Goal: Use online tool/utility: Utilize a website feature to perform a specific function

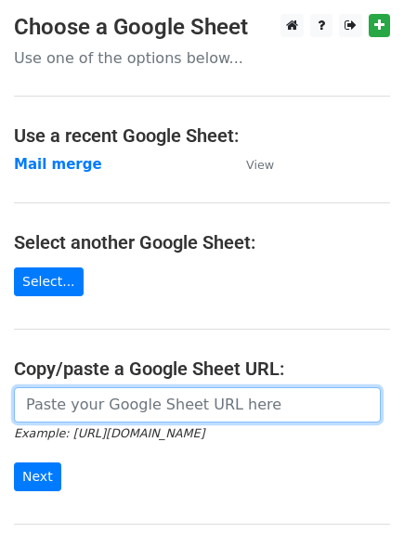
click at [78, 397] on input "url" at bounding box center [197, 405] width 367 height 35
paste input "[URL][DOMAIN_NAME]"
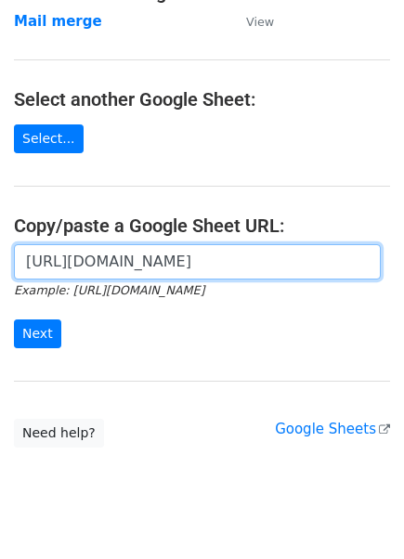
scroll to position [144, 0]
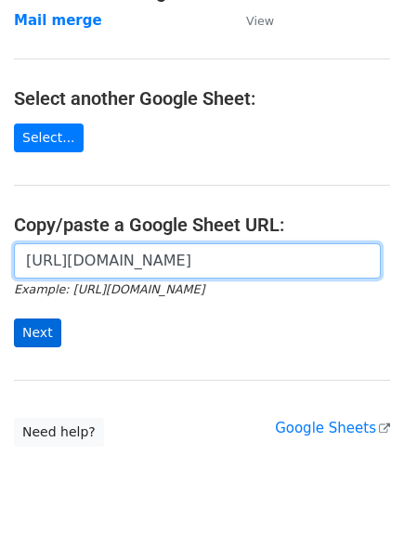
type input "[URL][DOMAIN_NAME]"
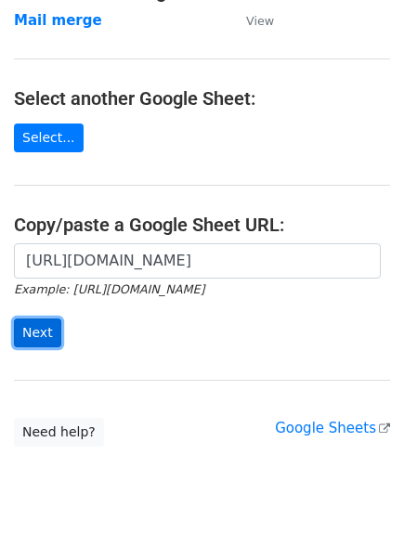
scroll to position [0, 0]
click at [39, 331] on input "Next" at bounding box center [37, 333] width 47 height 29
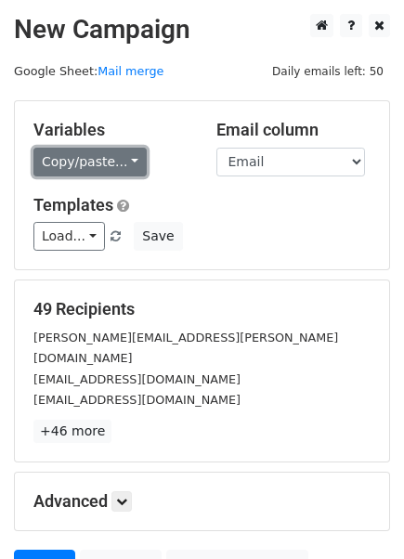
click at [84, 159] on link "Copy/paste..." at bounding box center [89, 162] width 113 height 29
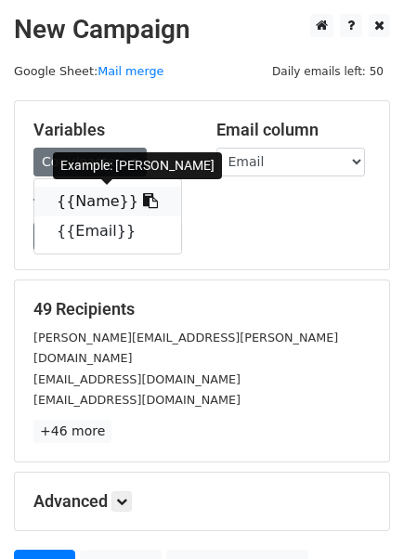
click at [91, 204] on link "{{Name}}" at bounding box center [107, 202] width 147 height 30
